Goal: Task Accomplishment & Management: Understand process/instructions

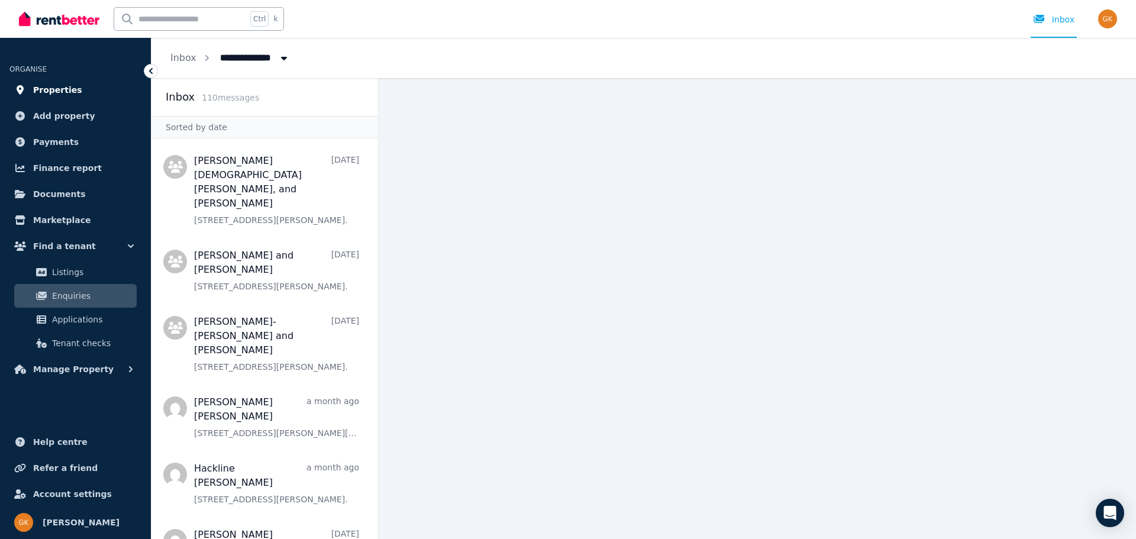
click at [50, 86] on span "Properties" at bounding box center [57, 90] width 49 height 14
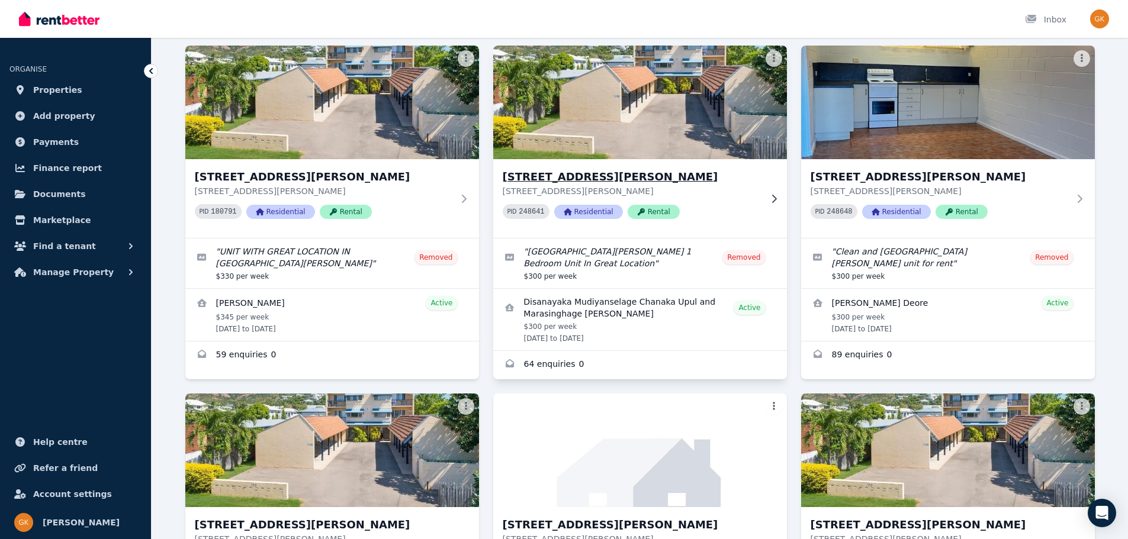
scroll to position [533, 0]
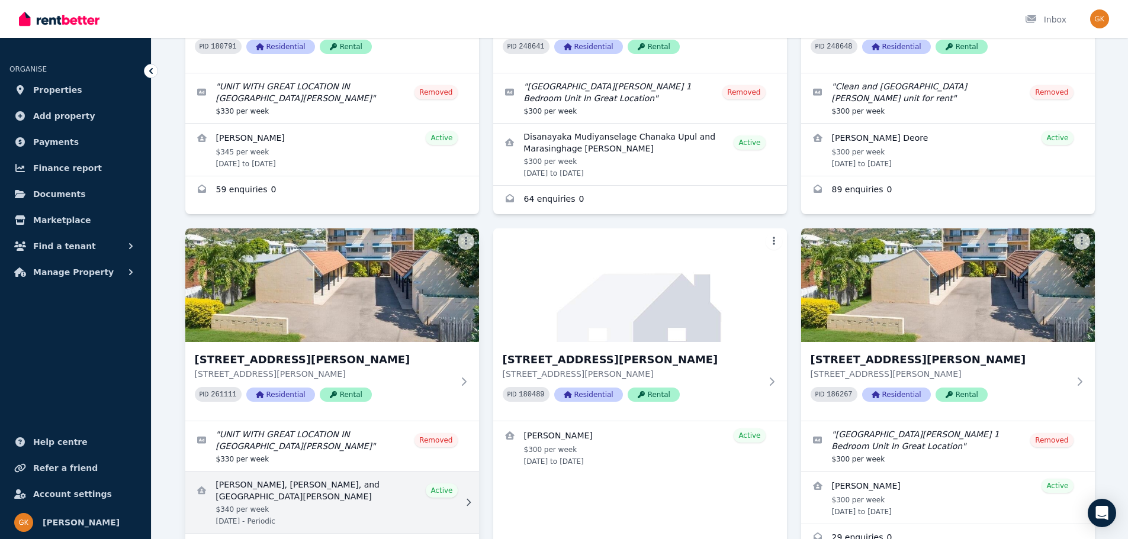
click at [259, 472] on link "View details for Kalyan Karki, Ishwari khadka karki, and Pristina Karki" at bounding box center [332, 503] width 294 height 62
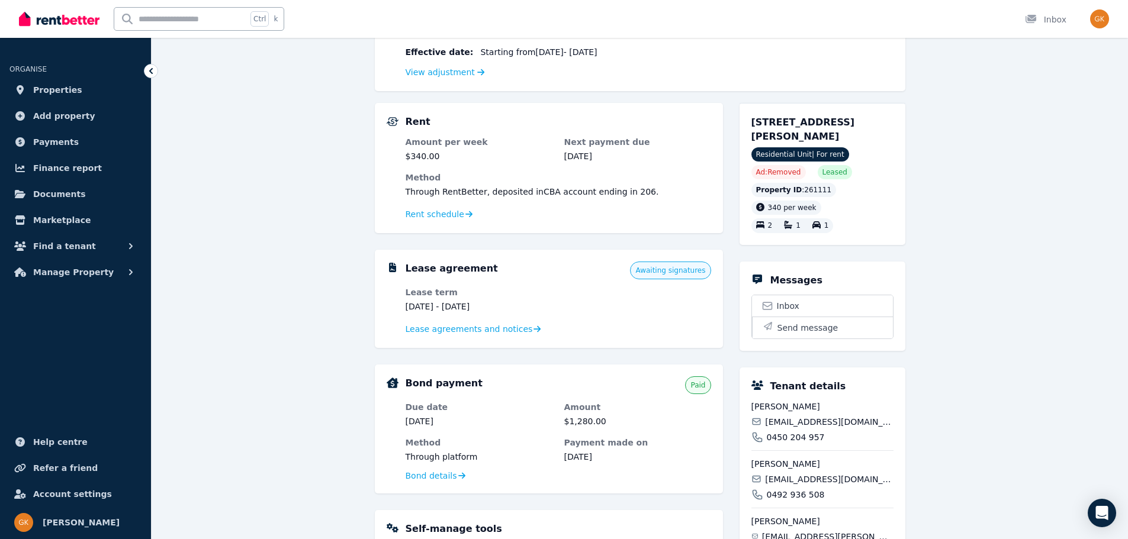
scroll to position [178, 0]
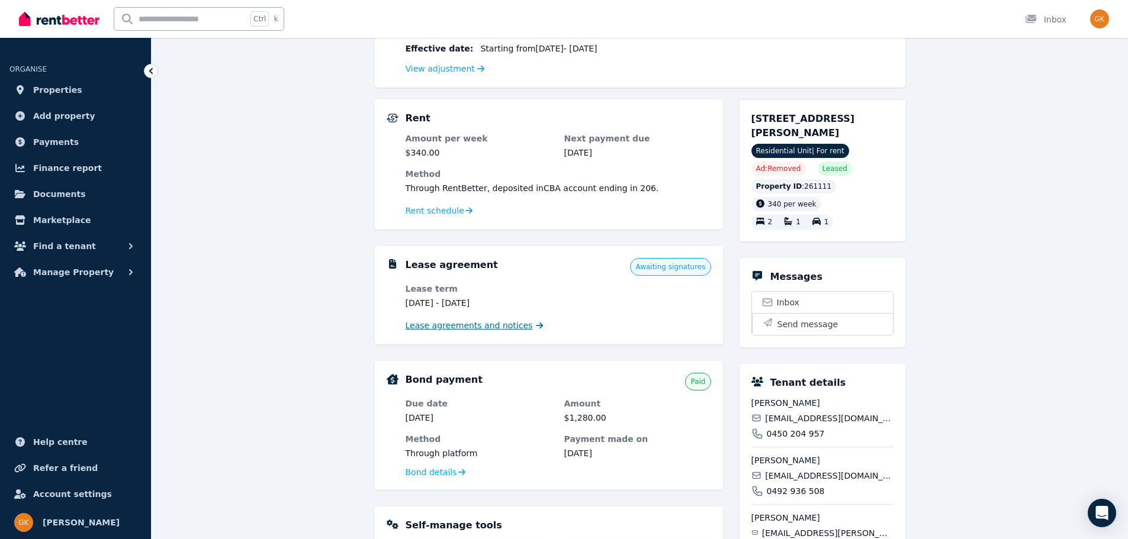
click at [488, 328] on span "Lease agreements and notices" at bounding box center [468, 326] width 127 height 12
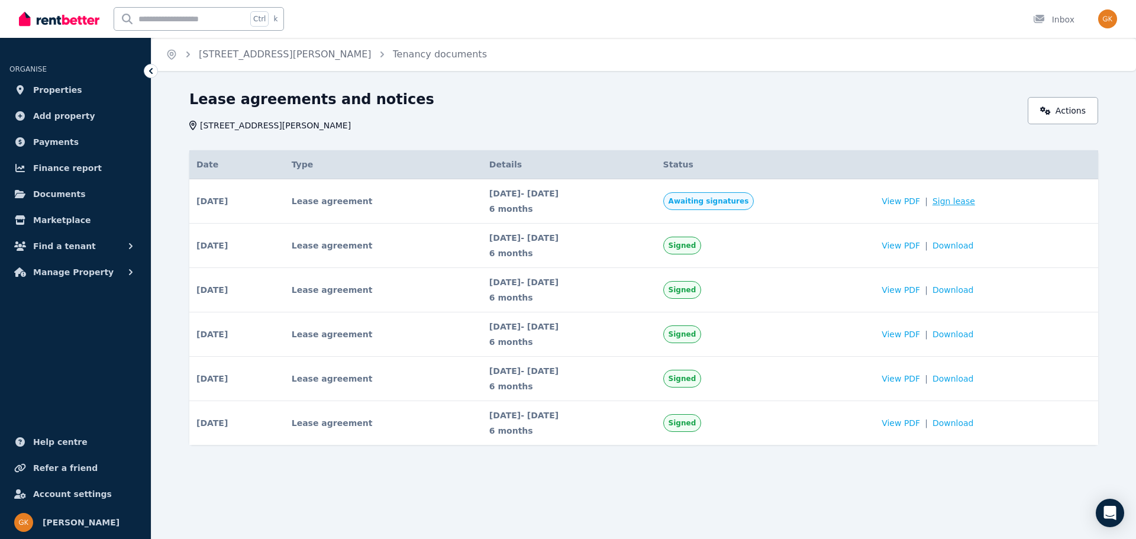
click at [975, 205] on link "Sign lease" at bounding box center [954, 201] width 43 height 12
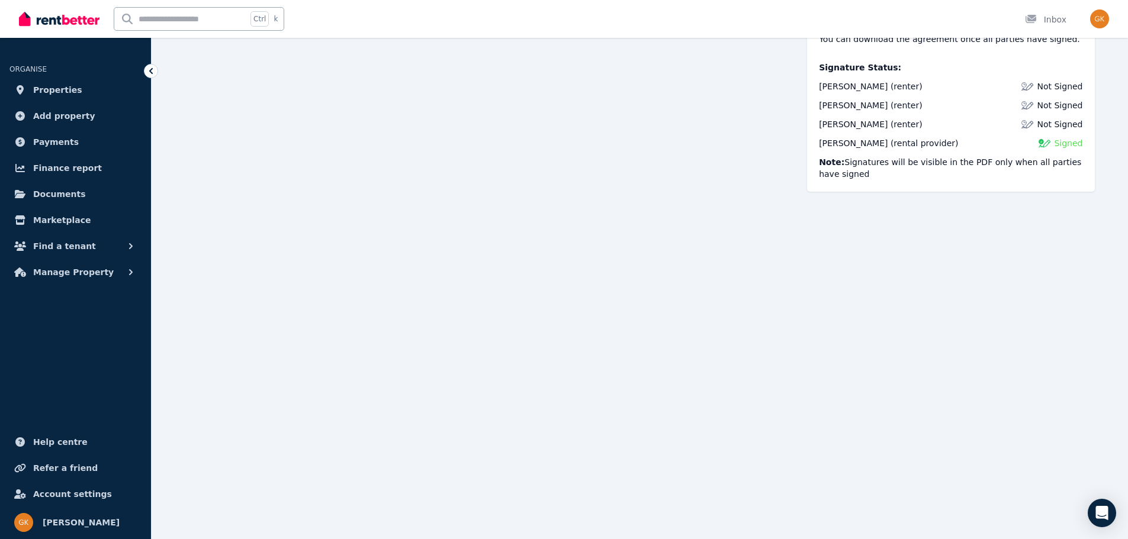
scroll to position [736, 0]
